Goal: Transaction & Acquisition: Purchase product/service

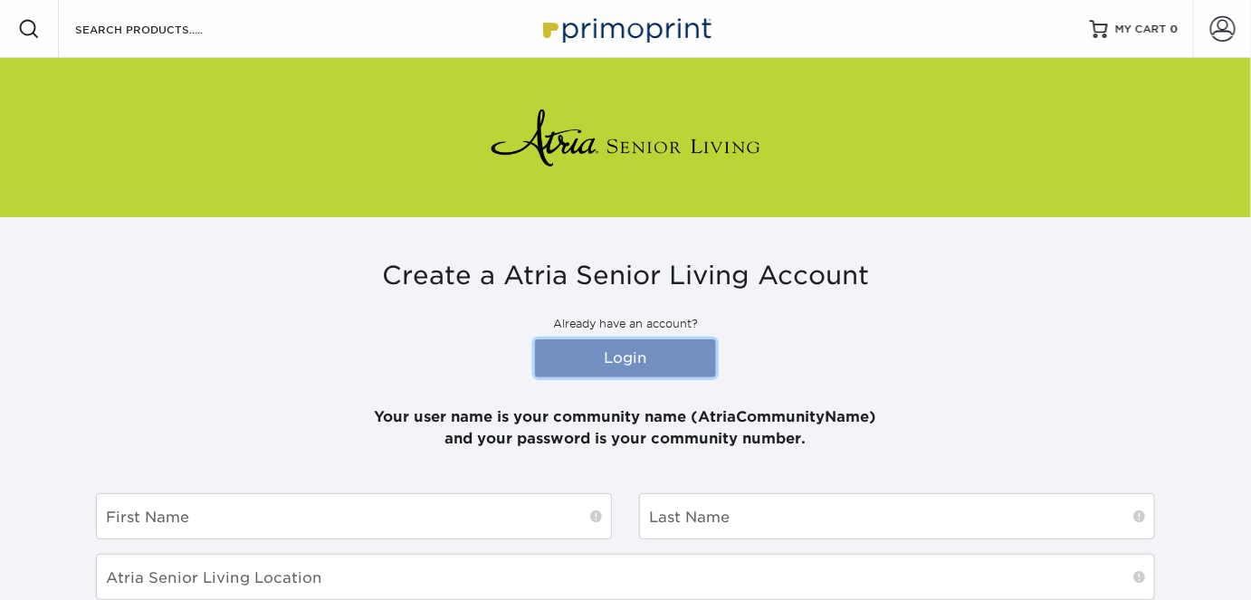
click at [611, 359] on link "Login" at bounding box center [625, 358] width 181 height 38
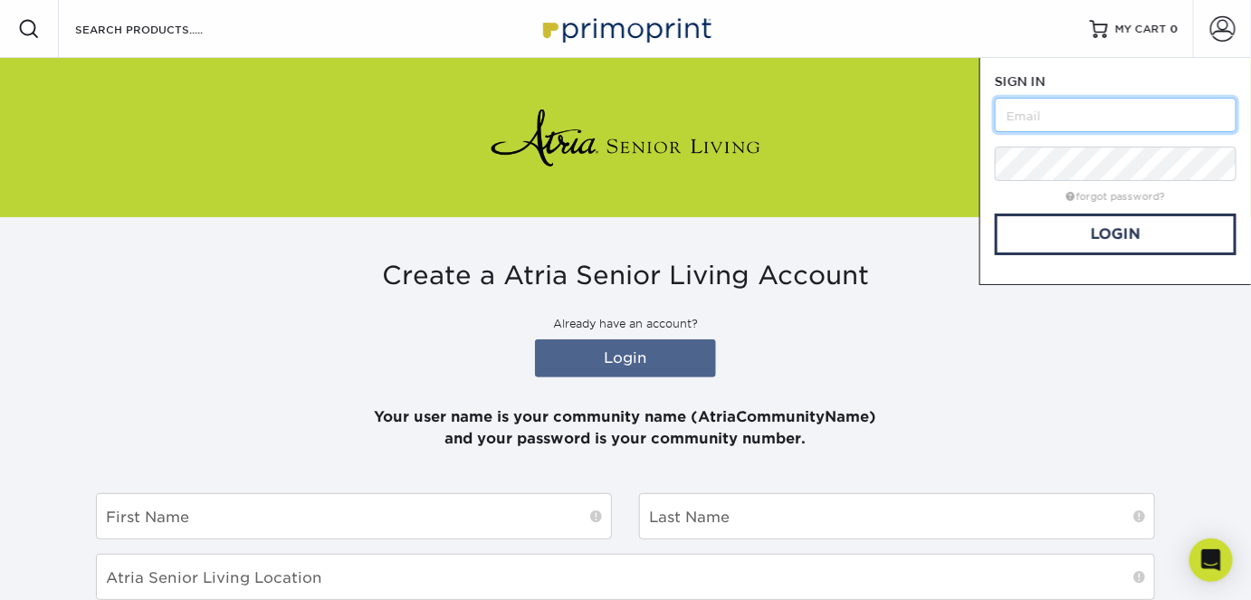
click at [1046, 115] on input "text" at bounding box center [1116, 115] width 242 height 34
type input "[PERSON_NAME][EMAIL_ADDRESS][PERSON_NAME][DOMAIN_NAME]"
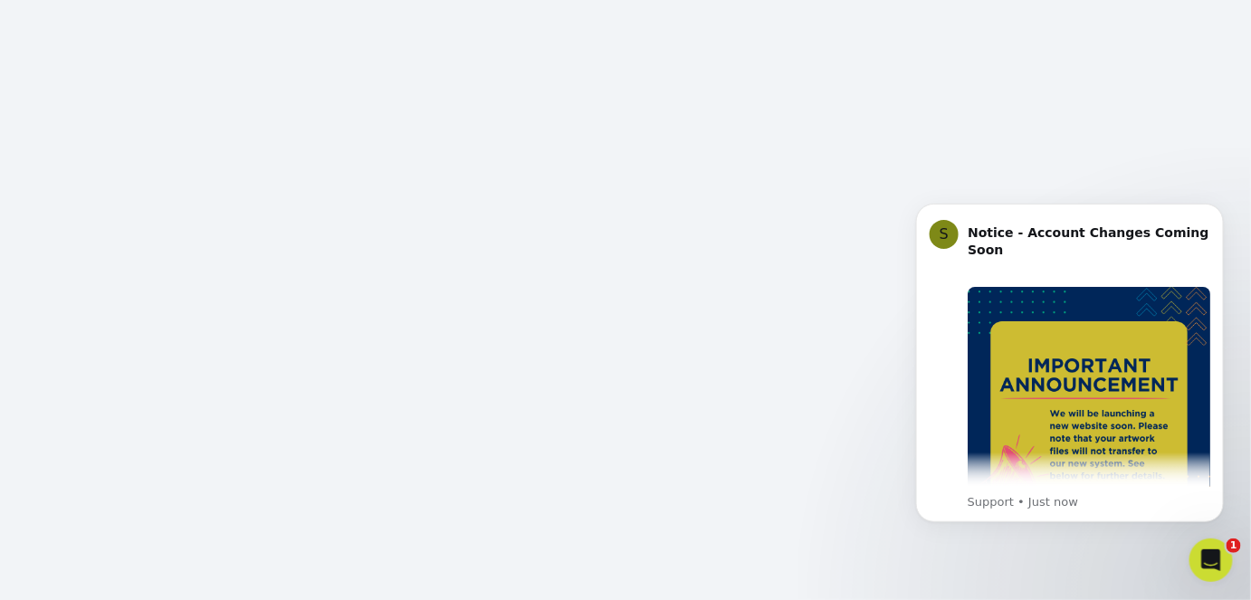
scroll to position [381, 0]
click at [1219, 211] on icon "Dismiss notification" at bounding box center [1218, 208] width 10 height 10
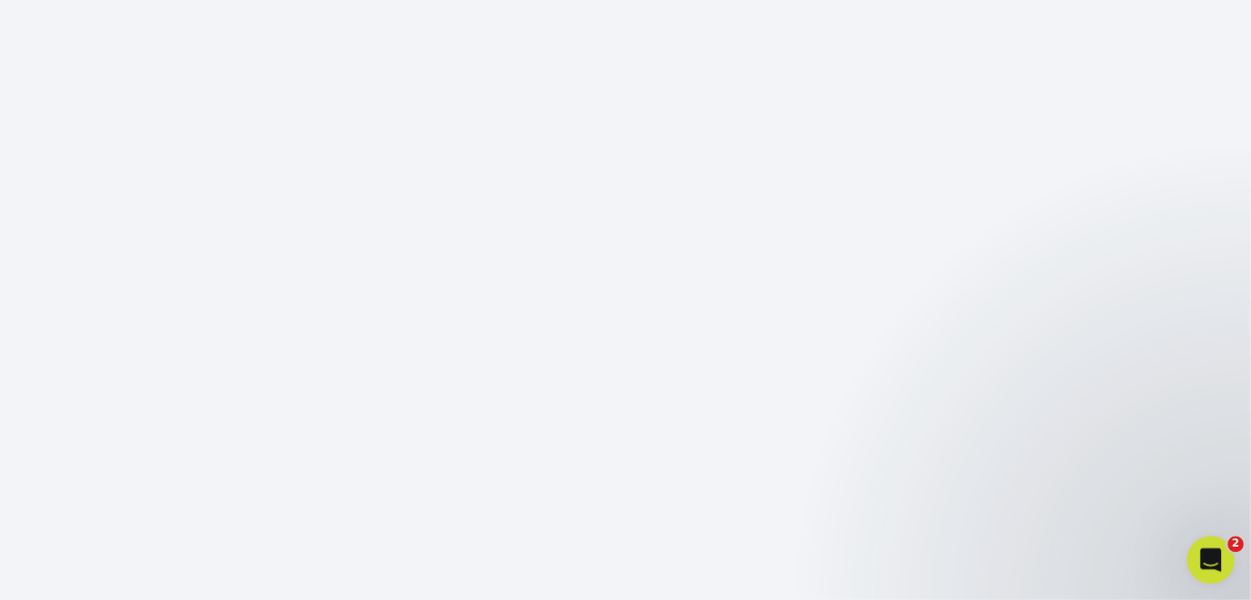
scroll to position [0, 0]
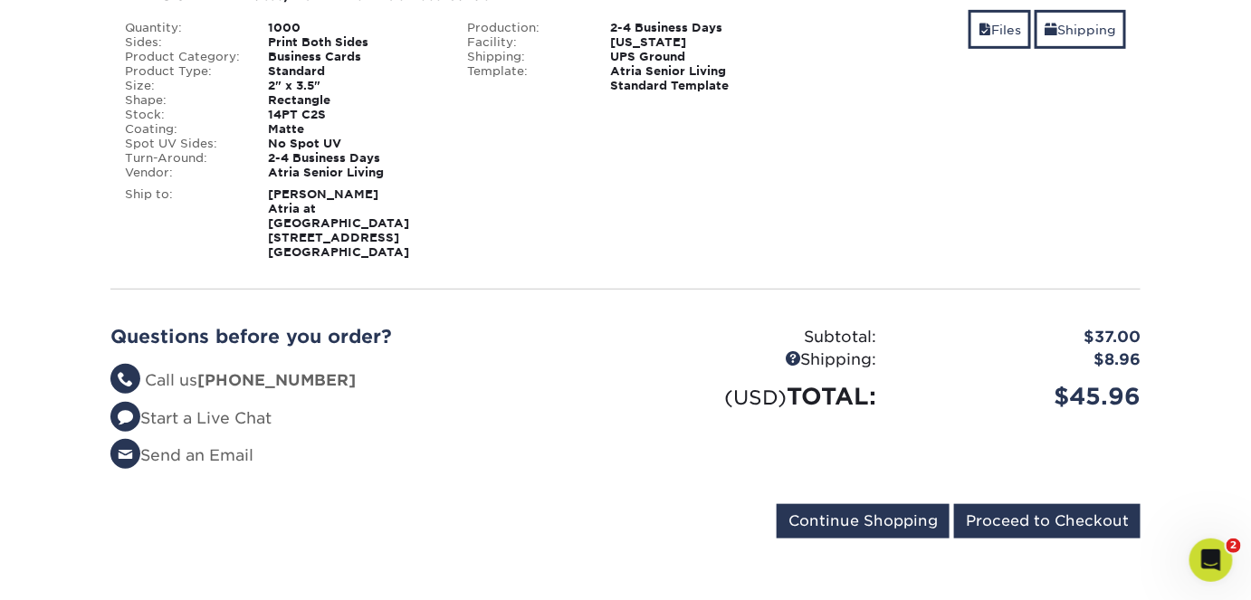
scroll to position [289, 0]
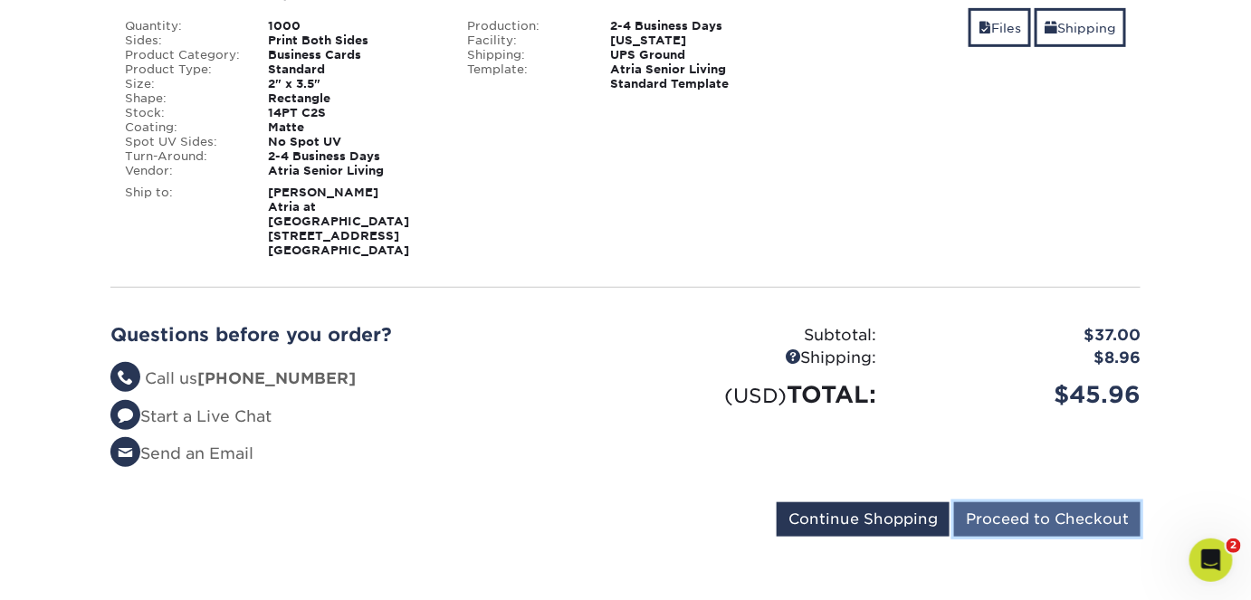
click at [1061, 510] on input "Proceed to Checkout" at bounding box center [1047, 519] width 186 height 34
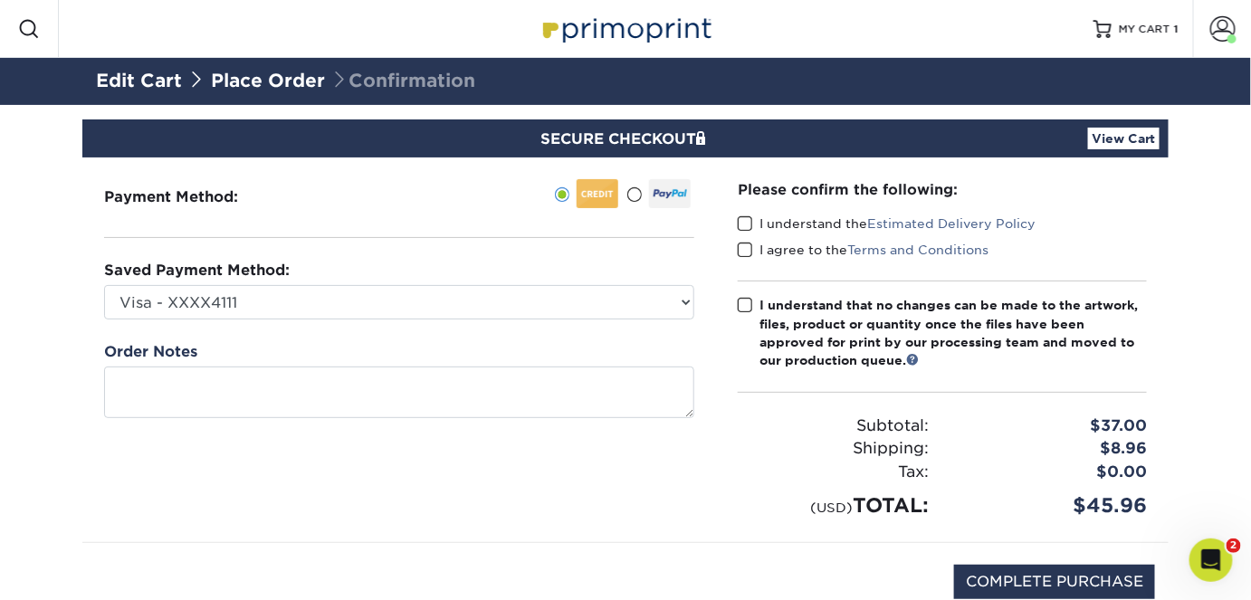
click at [748, 220] on span at bounding box center [745, 223] width 15 height 17
click at [0, 0] on input "I understand the Estimated Delivery Policy" at bounding box center [0, 0] width 0 height 0
click at [748, 249] on span at bounding box center [745, 250] width 15 height 17
click at [0, 0] on input "I agree to the Terms and Conditions" at bounding box center [0, 0] width 0 height 0
click at [746, 300] on span at bounding box center [745, 305] width 15 height 17
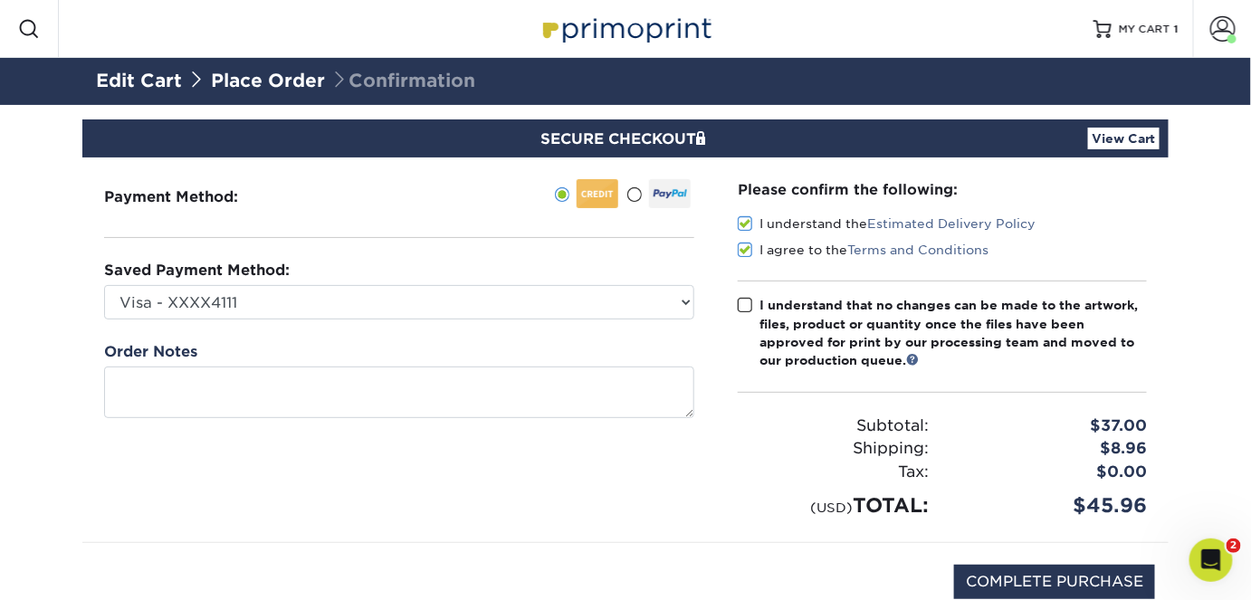
click at [0, 0] on input "I understand that no changes can be made to the artwork, files, product or quan…" at bounding box center [0, 0] width 0 height 0
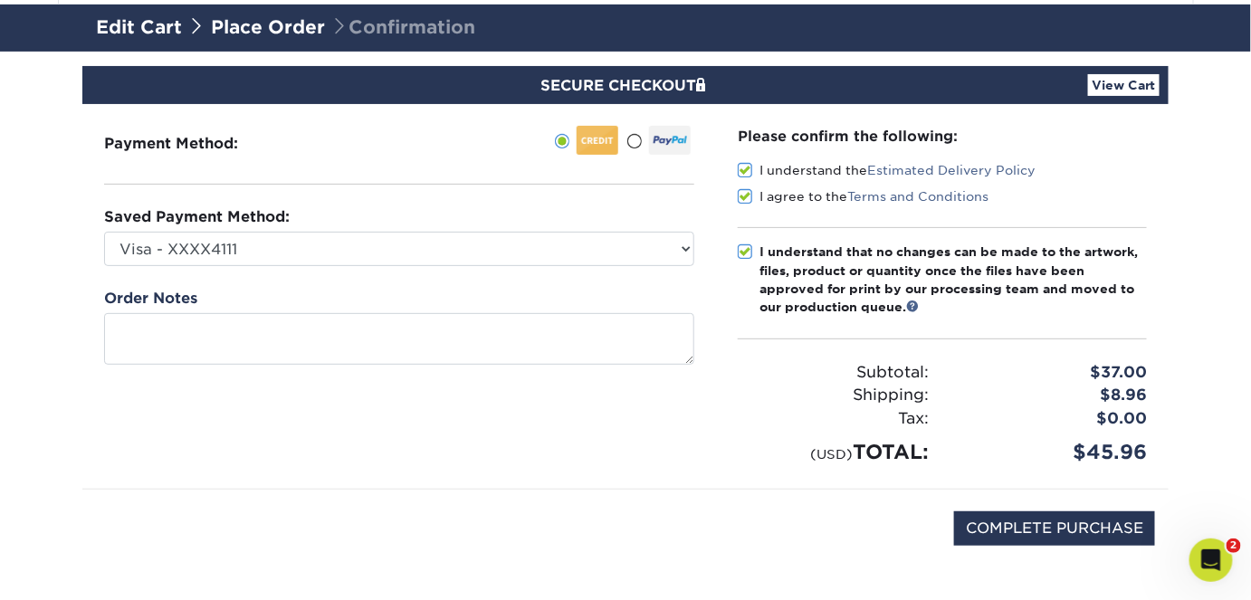
scroll to position [81, 0]
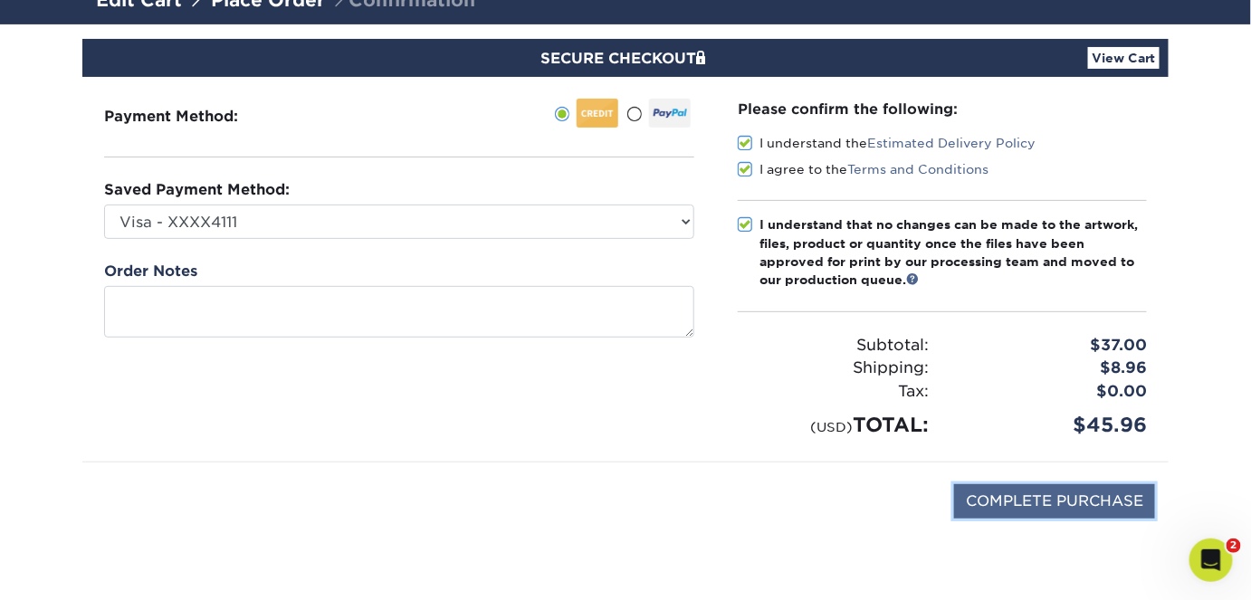
click at [1048, 500] on input "COMPLETE PURCHASE" at bounding box center [1054, 501] width 201 height 34
type input "PROCESSING, PLEASE WAIT..."
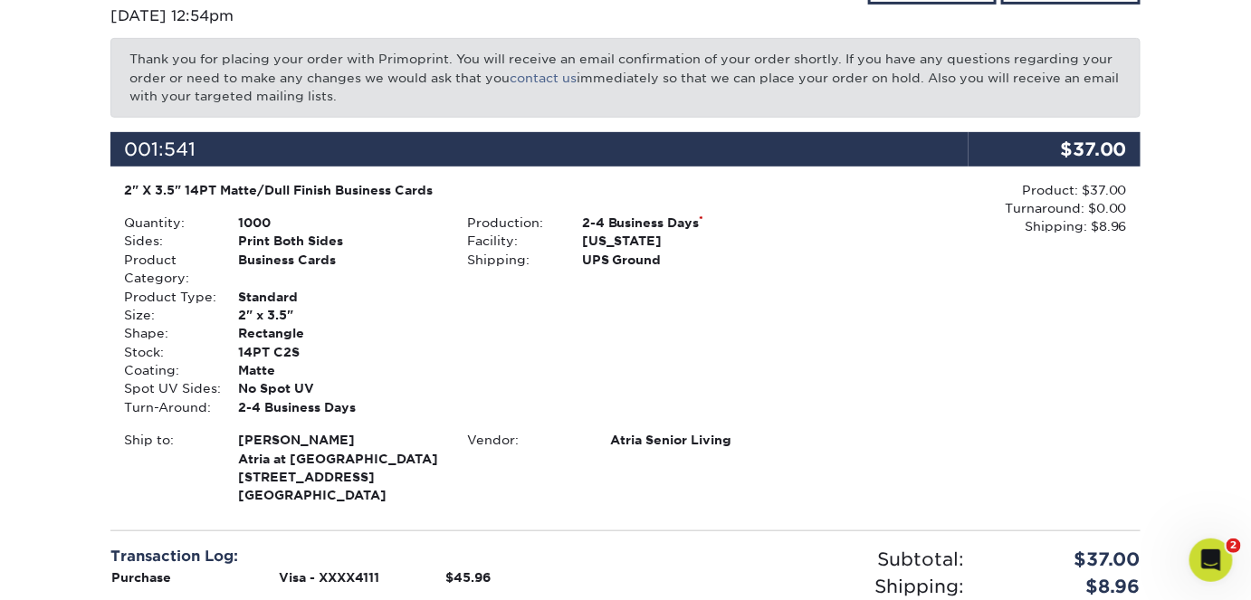
scroll to position [471, 0]
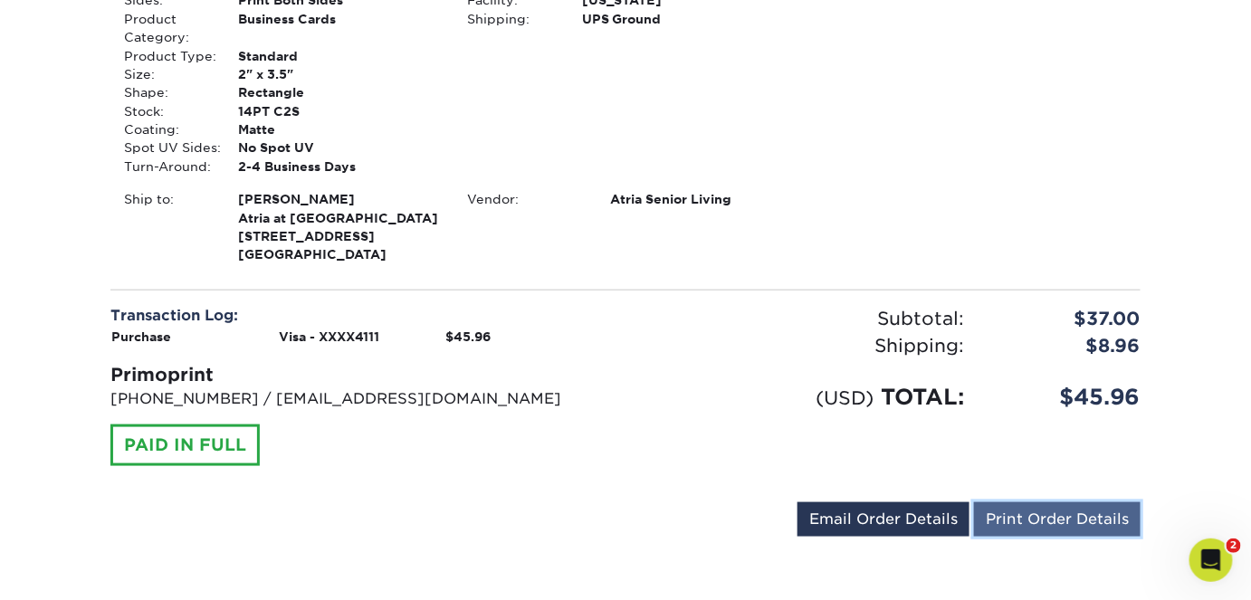
click at [1069, 512] on link "Print Order Details" at bounding box center [1057, 519] width 167 height 34
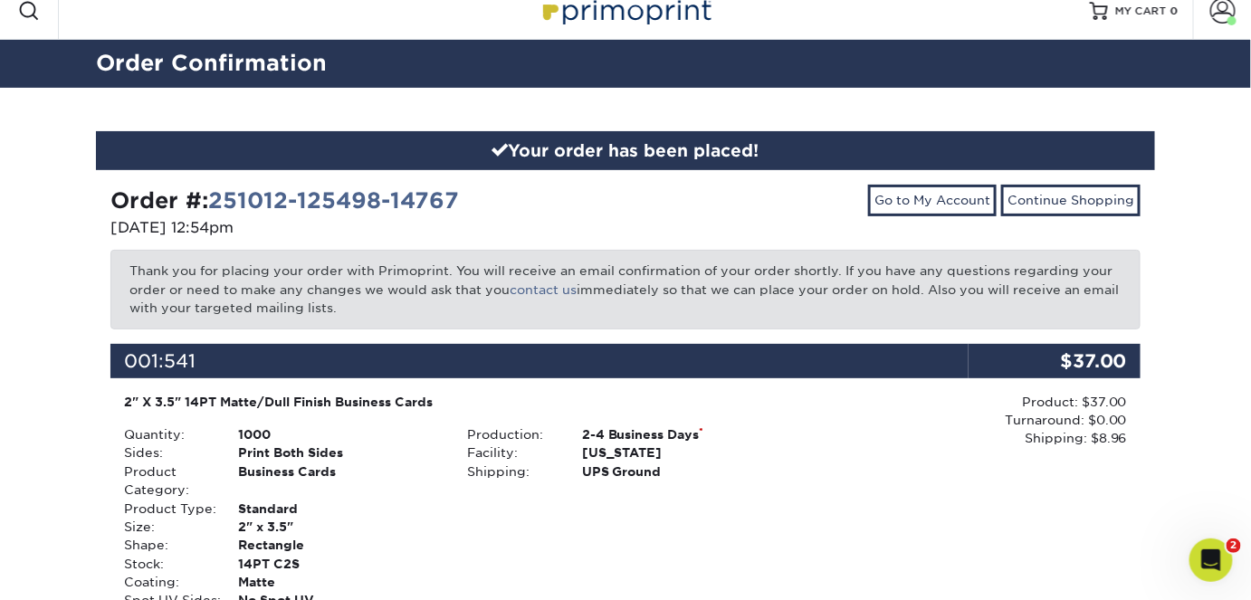
scroll to position [0, 0]
